Goal: Information Seeking & Learning: Learn about a topic

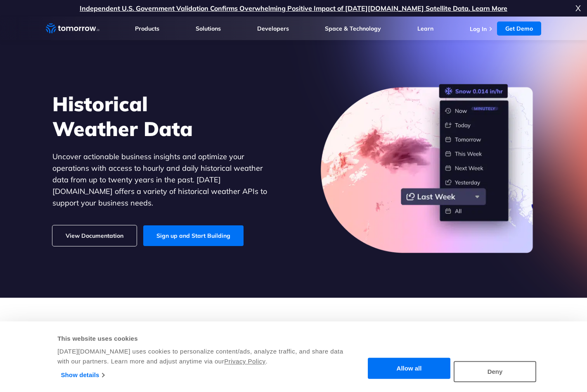
click at [293, 216] on div "Historical Weather Data Uncover actionable business insights and optimize your …" at bounding box center [293, 168] width 509 height 192
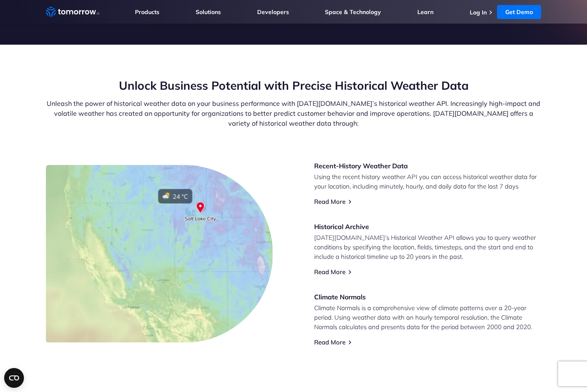
scroll to position [242, 0]
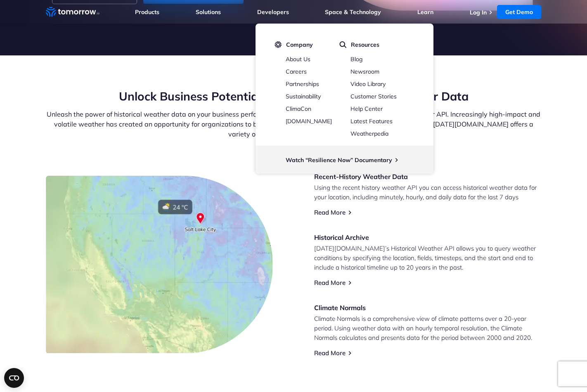
click at [289, 215] on div "Recent-History Weather Data Using the recent history weather API you can access…" at bounding box center [294, 264] width 496 height 185
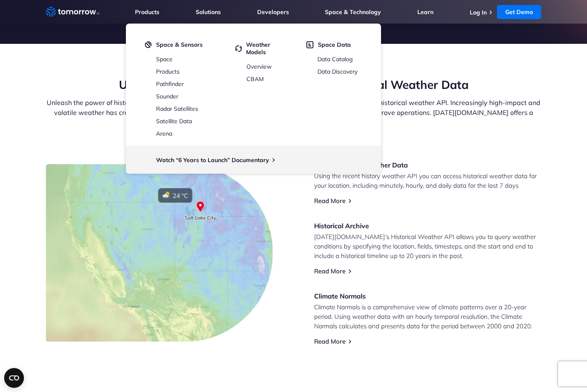
scroll to position [0, 0]
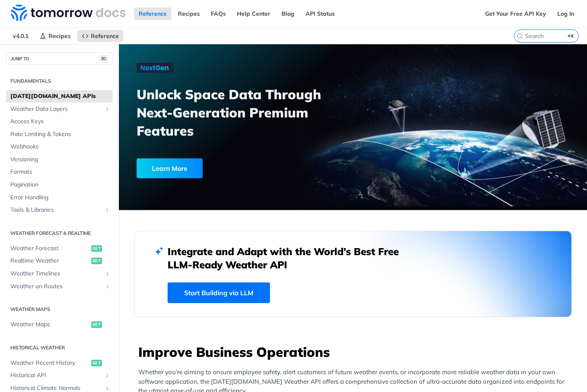
click at [176, 166] on div "Learn More" at bounding box center [170, 168] width 66 height 20
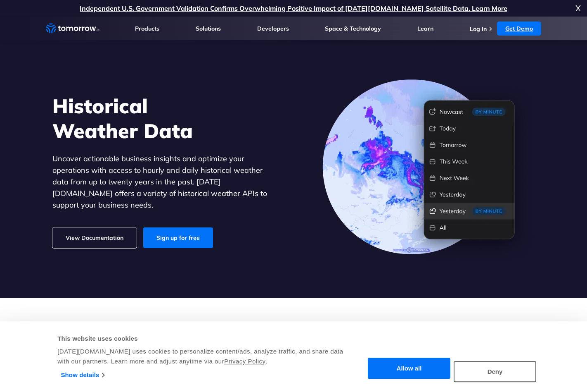
click at [523, 28] on link "Get Demo" at bounding box center [519, 28] width 44 height 14
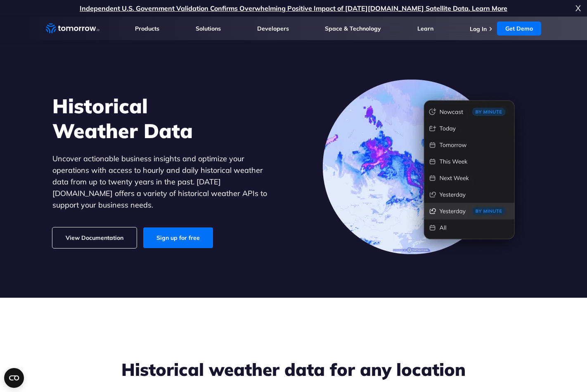
click at [313, 219] on div "Historical Weather Data Uncover actionable business insights and optimize your …" at bounding box center [293, 170] width 509 height 187
click at [189, 232] on link "Sign up for free" at bounding box center [178, 237] width 70 height 21
click at [576, 7] on span "X" at bounding box center [578, 8] width 5 height 17
